Goal: Task Accomplishment & Management: Complete application form

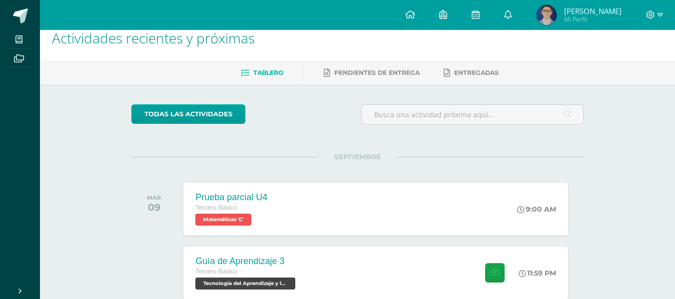
scroll to position [9, 0]
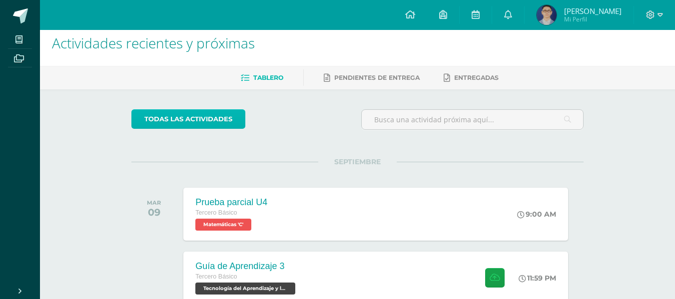
click at [149, 124] on link "todas las Actividades" at bounding box center [188, 118] width 114 height 19
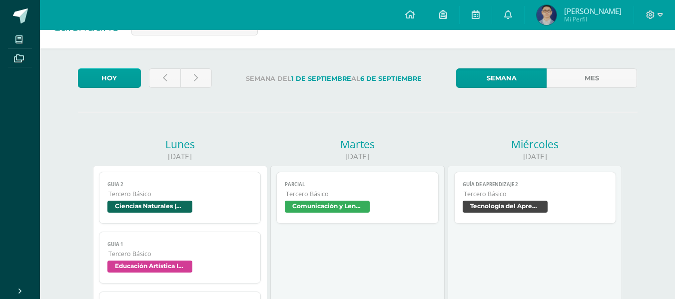
scroll to position [29, 0]
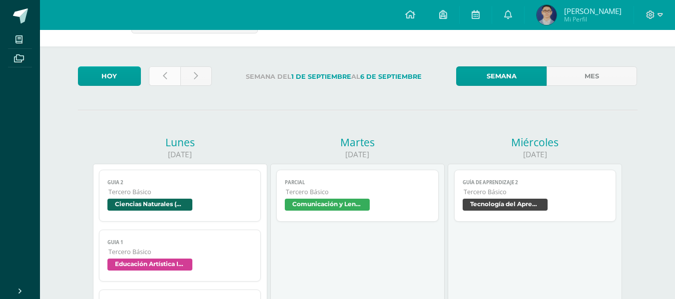
click at [164, 75] on icon at bounding box center [165, 76] width 4 height 8
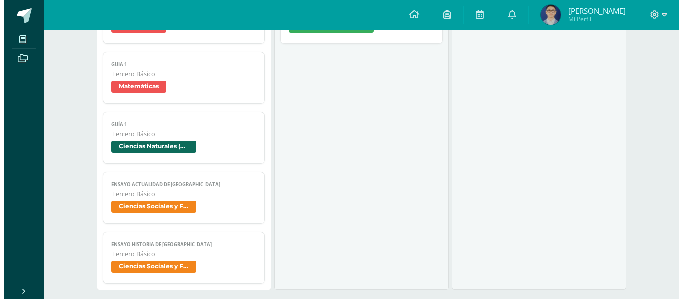
scroll to position [210, 0]
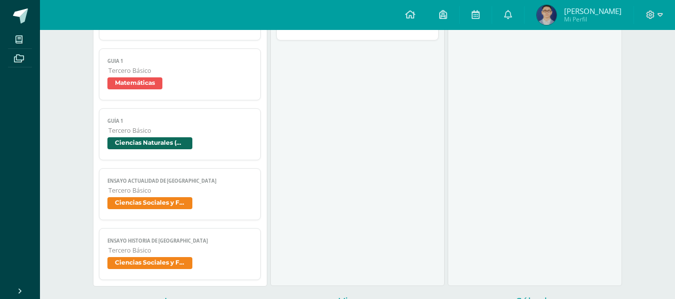
click at [125, 124] on span "Guía 1" at bounding box center [179, 121] width 145 height 6
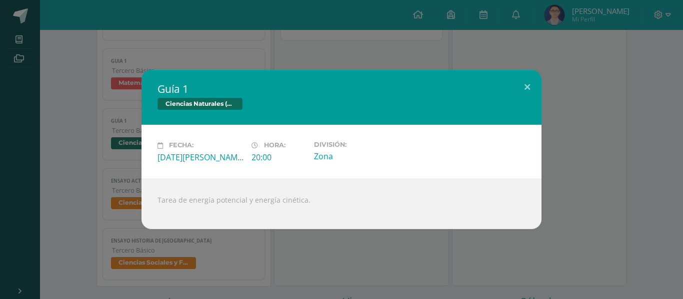
click at [525, 100] on div "Ciencias Naturales (Física Fundamental)" at bounding box center [341, 105] width 368 height 14
click at [531, 91] on button at bounding box center [527, 87] width 28 height 34
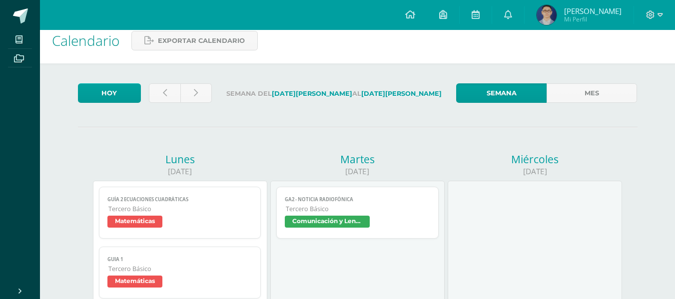
scroll to position [11, 0]
click at [202, 96] on link at bounding box center [195, 93] width 31 height 19
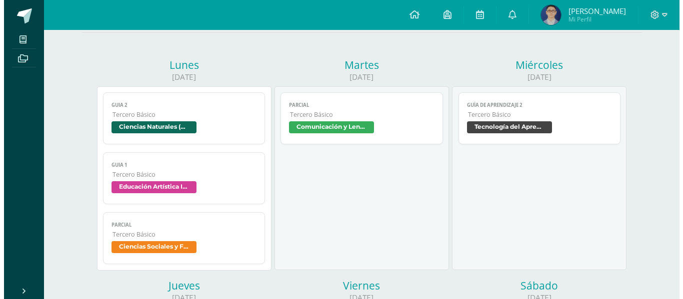
scroll to position [127, 0]
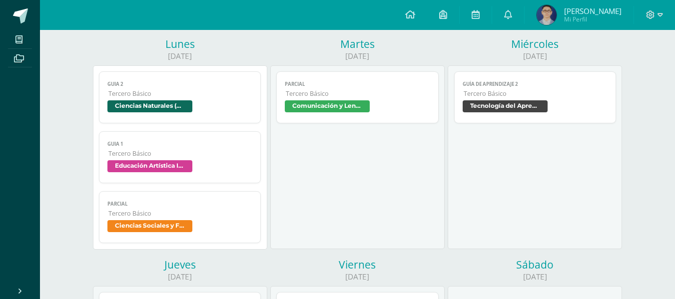
click at [126, 83] on span "Guia 2" at bounding box center [179, 84] width 145 height 6
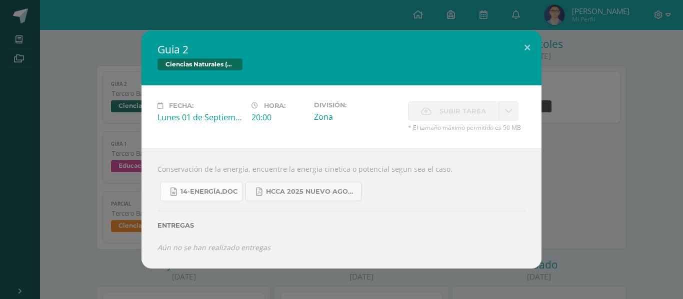
click at [176, 191] on icon at bounding box center [173, 192] width 6 height 8
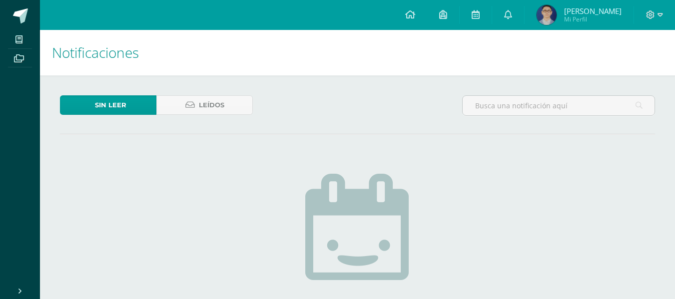
click at [417, 114] on div "Sin leer Leídos" at bounding box center [357, 109] width 603 height 29
click at [492, 16] on link at bounding box center [476, 15] width 32 height 30
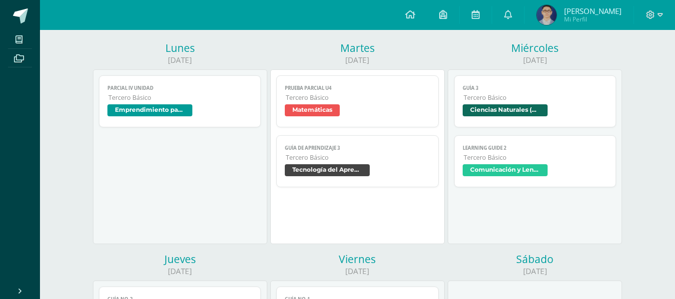
scroll to position [125, 0]
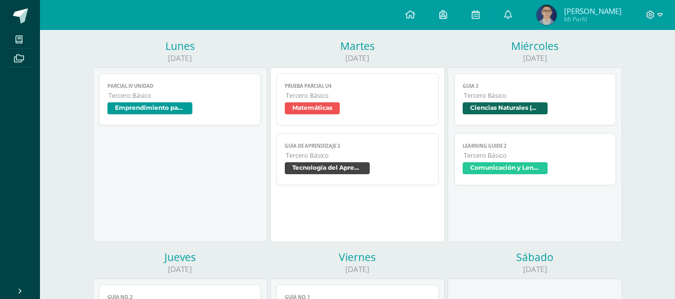
click at [400, 152] on span "Tercero Básico" at bounding box center [358, 155] width 144 height 8
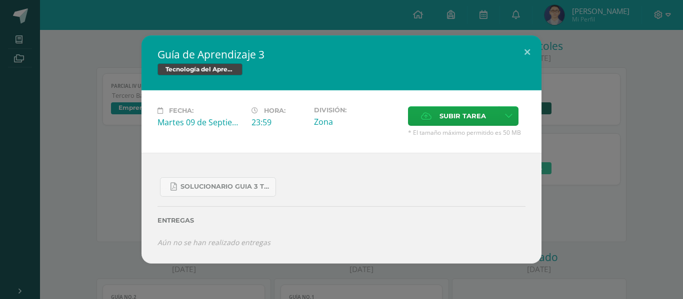
click at [630, 169] on div "Guía de Aprendizaje 3 Tecnología del Aprendizaje y la Comunicación (TIC) Fecha:…" at bounding box center [341, 149] width 675 height 228
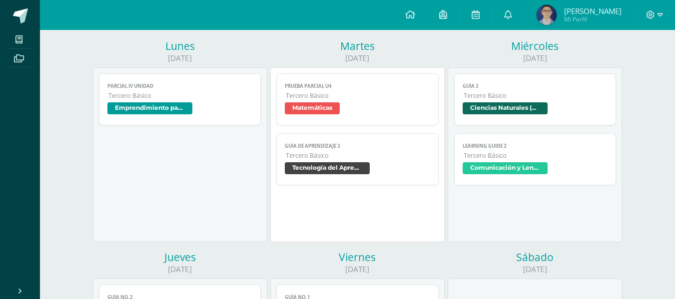
click at [580, 102] on link "Guía 3 Tercero Básico Ciencias Naturales (Física Fundamental)" at bounding box center [535, 99] width 162 height 52
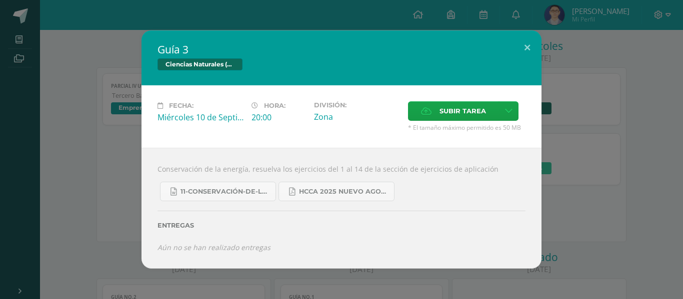
click at [627, 166] on div "Guía 3 Ciencias Naturales (Física Fundamental) Fecha: Miércoles 10 de Septiembr…" at bounding box center [341, 149] width 675 height 238
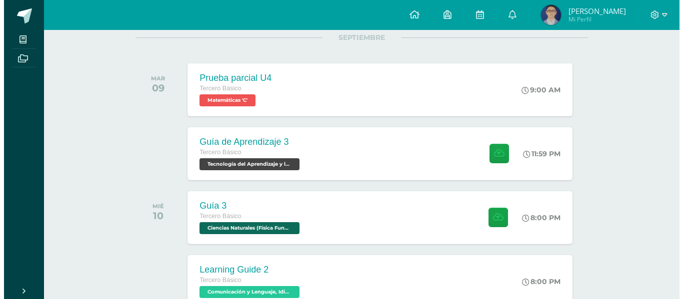
scroll to position [142, 0]
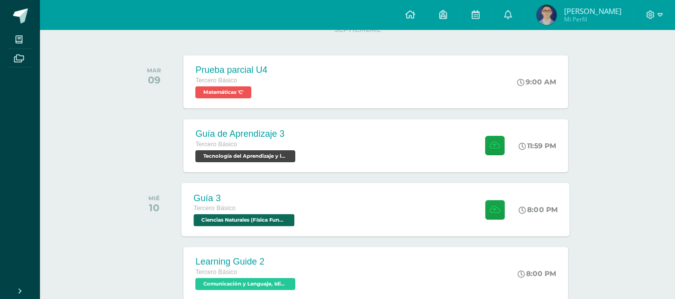
click at [341, 185] on div "Guía 3 Tercero Básico Ciencias Naturales (Física Fundamental) 'C' 8:00 PM Guía …" at bounding box center [376, 209] width 388 height 53
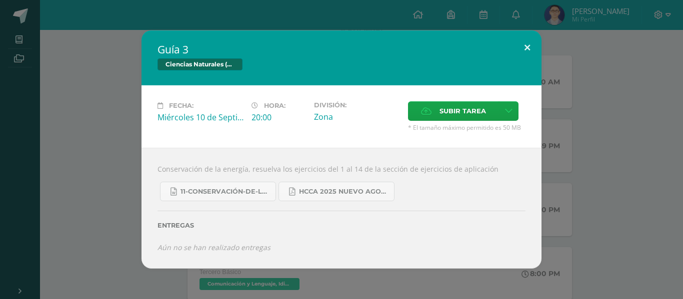
click at [515, 54] on button at bounding box center [527, 47] width 28 height 34
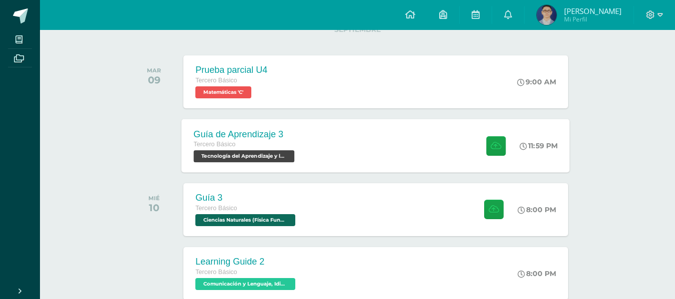
click at [338, 139] on div "Guía de Aprendizaje 3 Tercero Básico Tecnología del Aprendizaje y la Comunicaci…" at bounding box center [376, 145] width 388 height 53
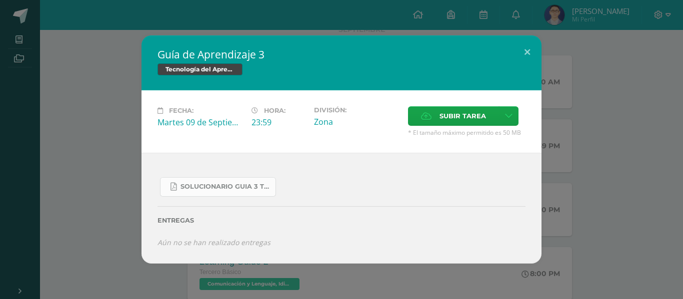
click at [257, 186] on span "SOLUCIONARIO GUIA 3 TKINTER PYTHON III BASICO PROBLEMAS INTERMEDIOS.pdf" at bounding box center [225, 187] width 90 height 8
click at [435, 119] on label "Subir tarea" at bounding box center [453, 115] width 91 height 19
click at [0, 0] on input "Subir tarea" at bounding box center [0, 0] width 0 height 0
click at [428, 109] on label "Subir tarea" at bounding box center [453, 115] width 91 height 19
click at [0, 0] on input "Subir tarea" at bounding box center [0, 0] width 0 height 0
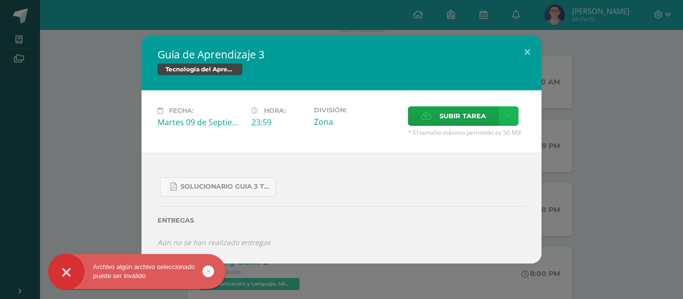
click at [505, 118] on icon at bounding box center [508, 116] width 7 height 8
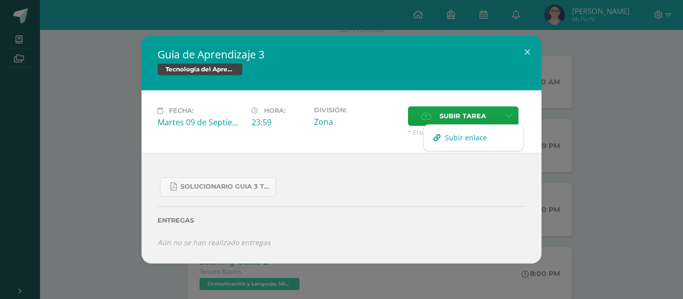
click at [489, 131] on link "Subir enlace" at bounding box center [473, 137] width 100 height 15
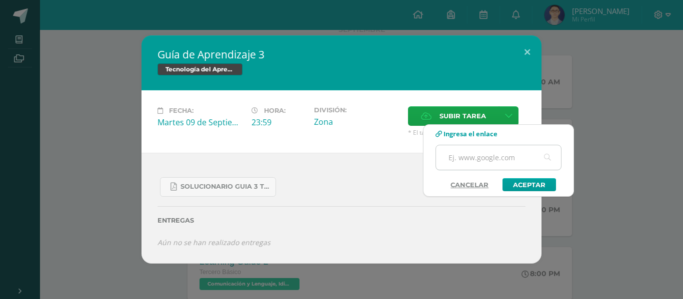
click at [509, 162] on input "text" at bounding box center [498, 157] width 125 height 24
paste input "[URL][DOMAIN_NAME]"
type input "[URL][DOMAIN_NAME]"
click at [539, 182] on link "Aceptar" at bounding box center [528, 184] width 53 height 13
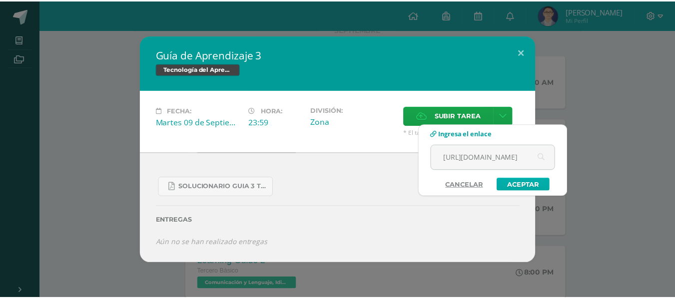
scroll to position [0, 0]
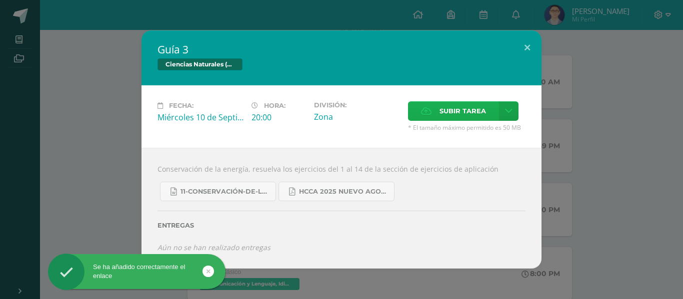
click at [468, 104] on span "Subir tarea" at bounding box center [462, 111] width 46 height 18
click at [0, 0] on input "Subir tarea" at bounding box center [0, 0] width 0 height 0
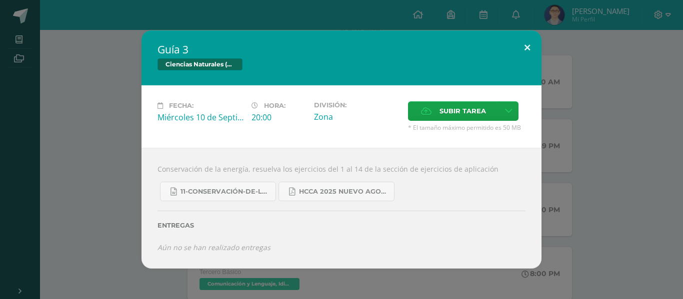
click at [529, 44] on button at bounding box center [527, 47] width 28 height 34
